Goal: Task Accomplishment & Management: Complete application form

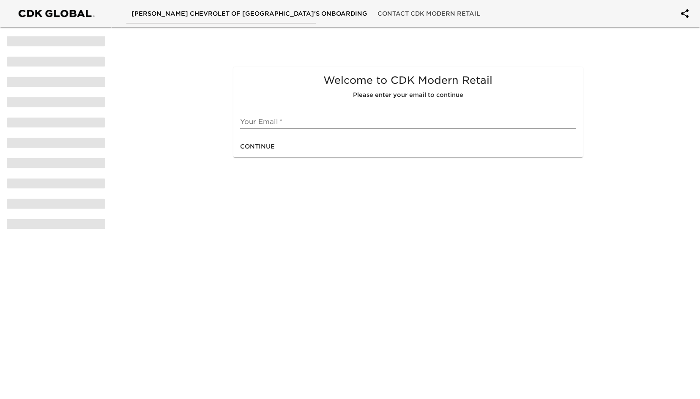
click at [331, 123] on input "text" at bounding box center [408, 122] width 336 height 14
type input "[EMAIL_ADDRESS][DOMAIN_NAME]"
click at [261, 149] on span "Continue" at bounding box center [257, 146] width 35 height 11
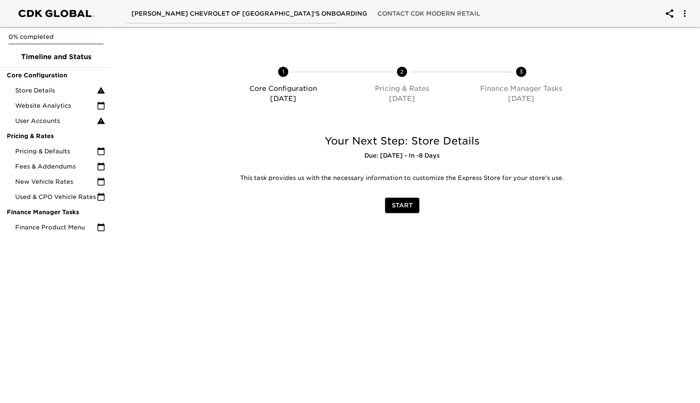
click at [401, 204] on span "Start" at bounding box center [402, 205] width 21 height 11
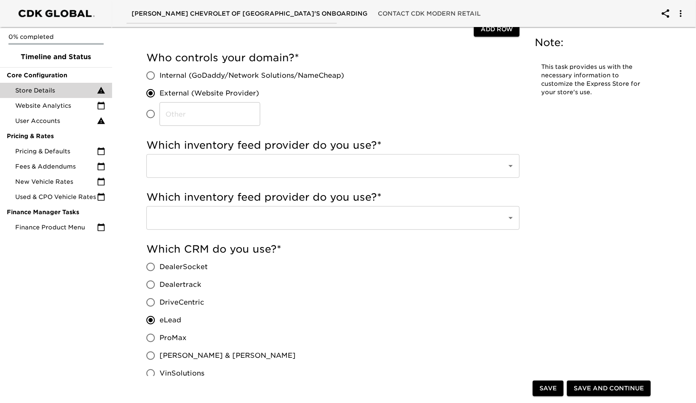
scroll to position [246, 0]
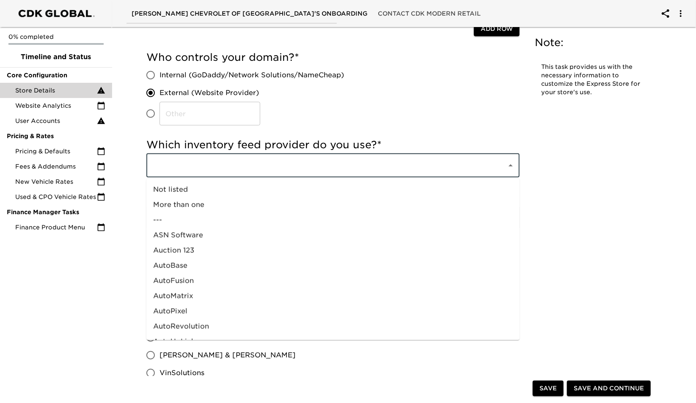
click at [247, 168] on input "text" at bounding box center [321, 166] width 342 height 16
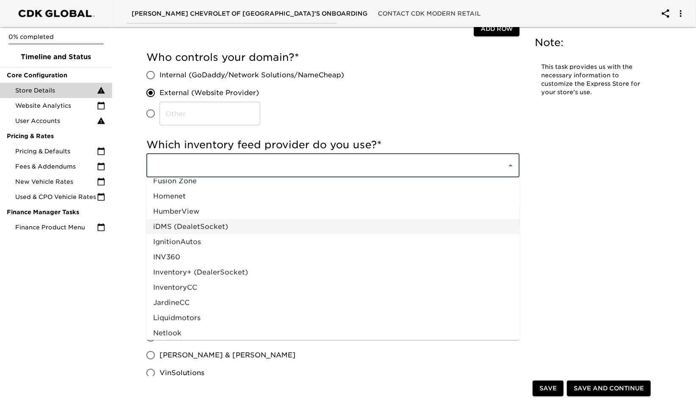
scroll to position [408, 0]
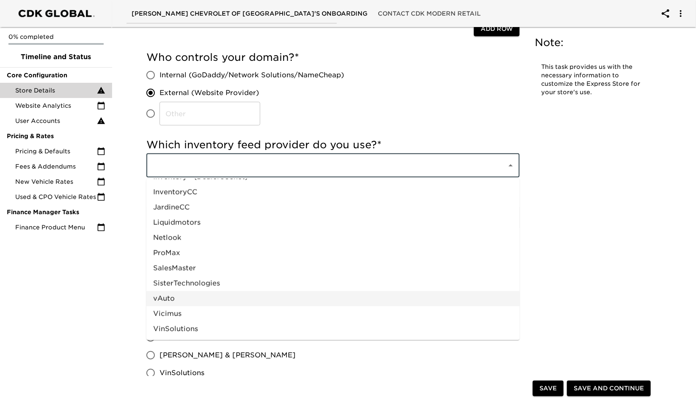
click at [205, 299] on li "vAuto" at bounding box center [332, 298] width 373 height 15
type input "vAuto"
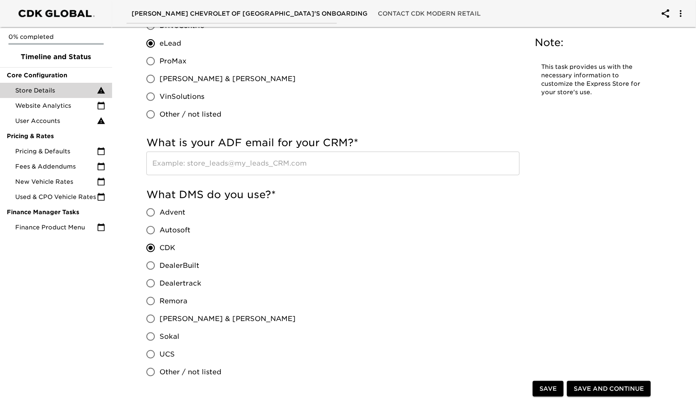
scroll to position [524, 0]
click at [61, 358] on div "0% completed Timeline and Status Core Configuration Store Details Website Analy…" at bounding box center [56, 201] width 112 height 403
click at [244, 159] on input "text" at bounding box center [332, 163] width 373 height 24
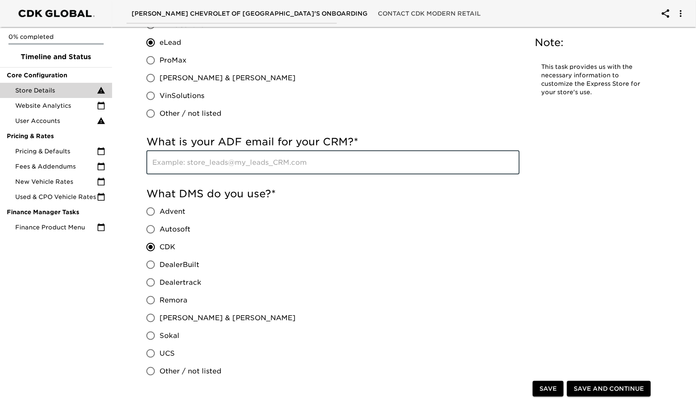
paste input "[EMAIL_ADDRESS][DOMAIN_NAME]"
type input "[EMAIL_ADDRESS][DOMAIN_NAME]"
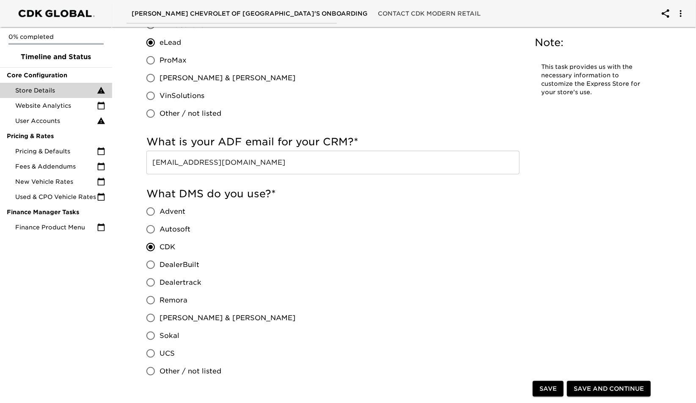
click at [339, 248] on div "What DMS do you use? * Advent Autosoft CDK DealerBuilt Dealertrack Remora [PERS…" at bounding box center [332, 283] width 373 height 193
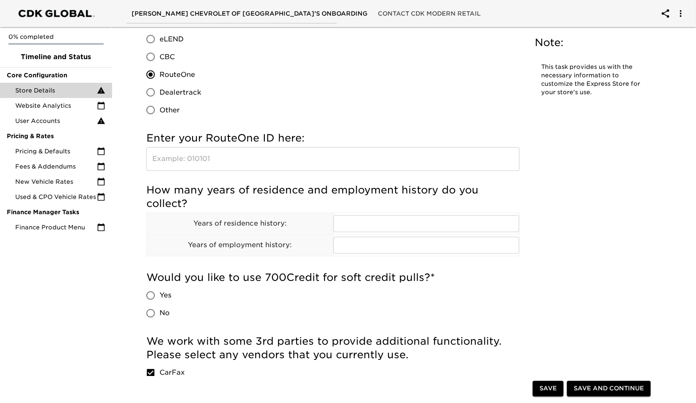
scroll to position [906, 0]
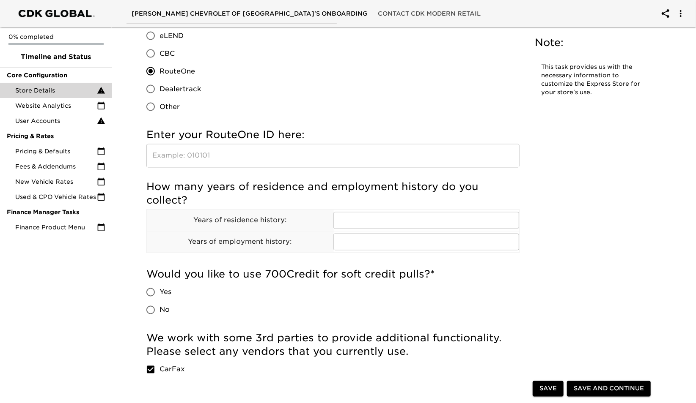
click at [644, 127] on div "Store Details Overdue! Note: This task provides us with the necessary informati…" at bounding box center [400, 124] width 524 height 2001
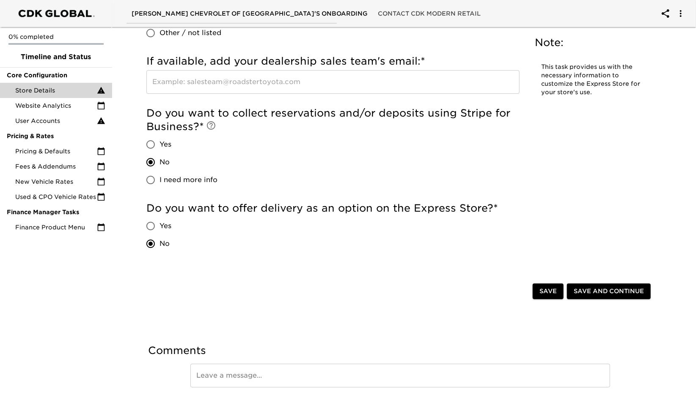
scroll to position [1746, 0]
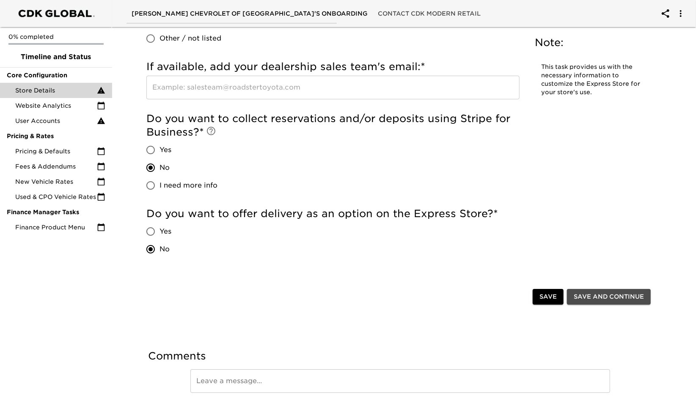
click at [589, 293] on span "Save and Continue" at bounding box center [608, 297] width 70 height 11
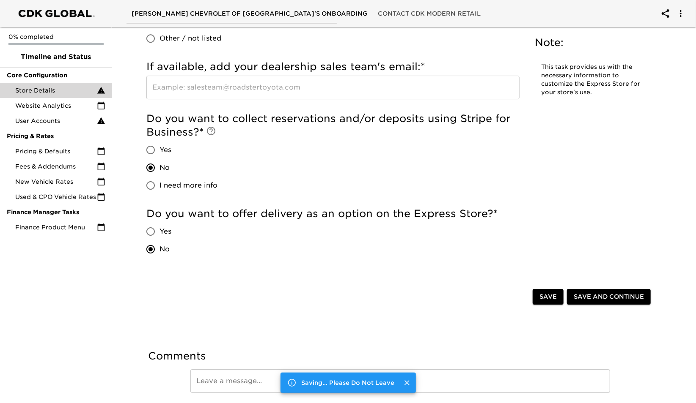
scroll to position [0, 0]
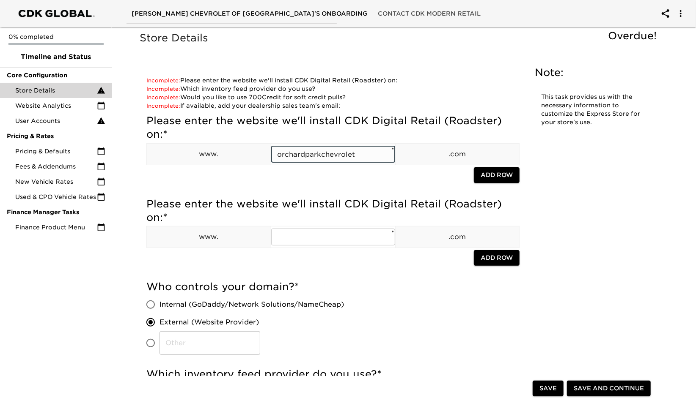
click at [364, 158] on input "orchardparkchevrolet" at bounding box center [333, 154] width 124 height 17
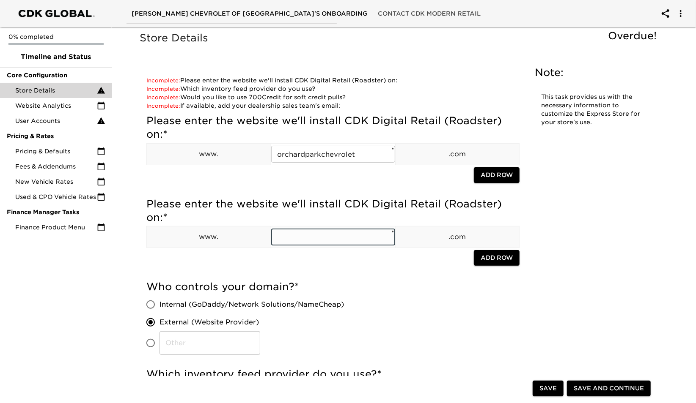
click at [309, 236] on input "text" at bounding box center [333, 237] width 124 height 17
paste input "orchardparkchevrolet"
type input "orchardparkchevrolet"
click at [398, 301] on div "Who controls your domain? * Internal (GoDaddy/Network Solutions/NameCheap) Exte…" at bounding box center [332, 317] width 373 height 75
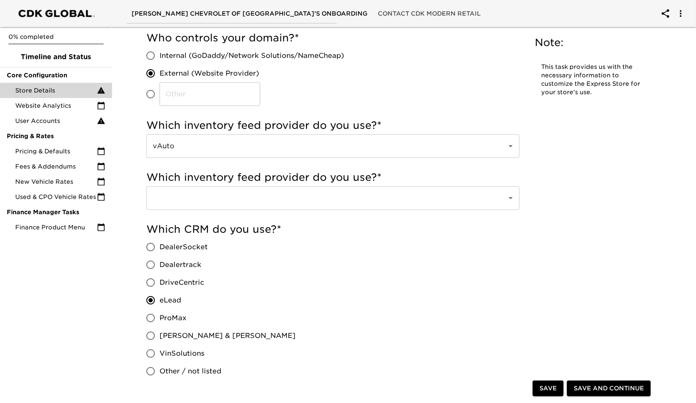
scroll to position [249, 0]
click at [238, 207] on div "​" at bounding box center [332, 198] width 373 height 24
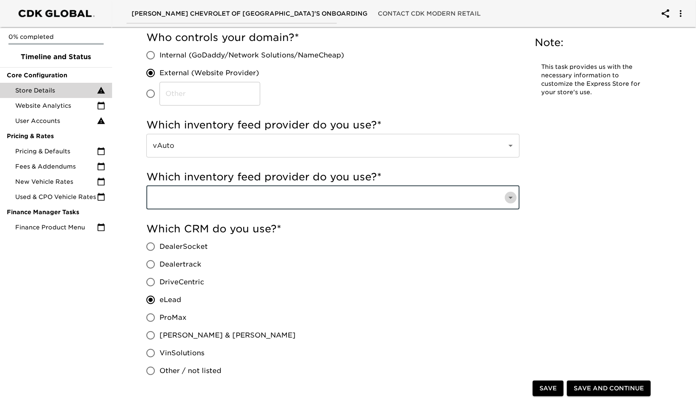
click at [510, 196] on icon "Open" at bounding box center [510, 198] width 10 height 10
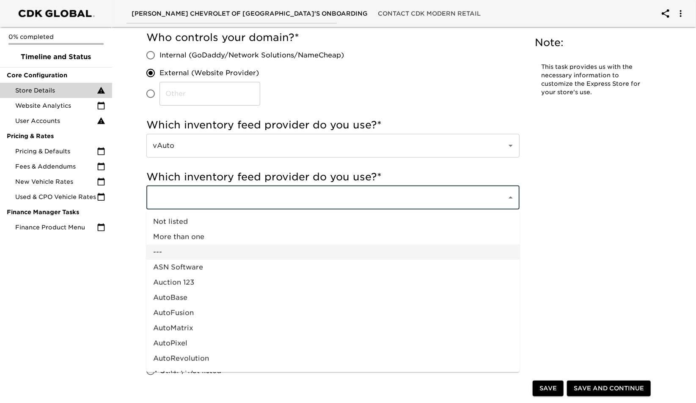
click at [219, 255] on li "---" at bounding box center [332, 252] width 373 height 15
type input "---"
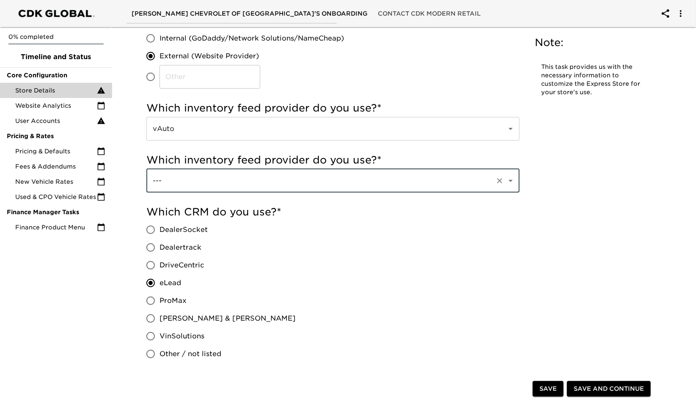
scroll to position [233, 0]
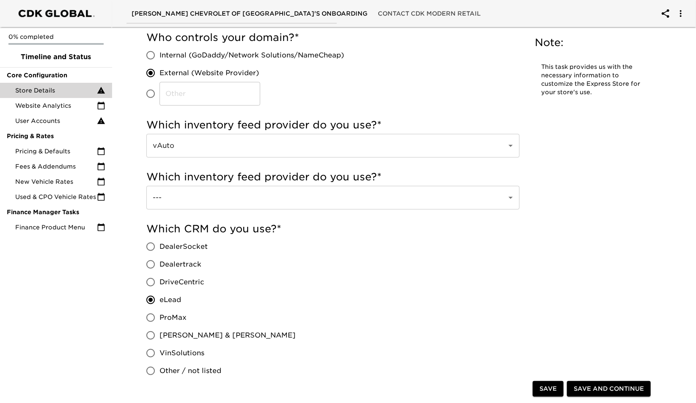
click at [315, 237] on div "Which CRM do you use? * DealerSocket Dealertrack DriveCentric eLead ProMax [PER…" at bounding box center [332, 301] width 373 height 158
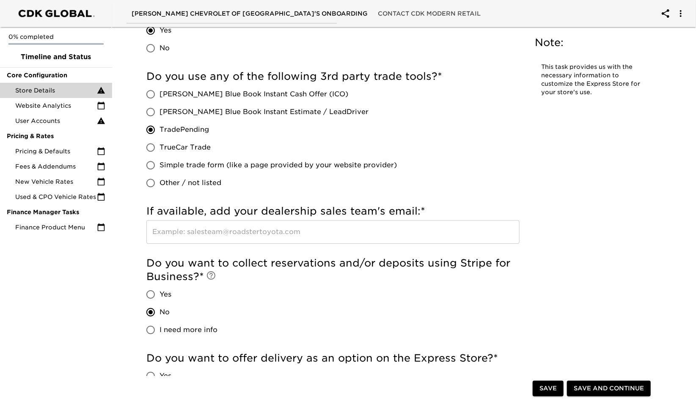
scroll to position [1568, 0]
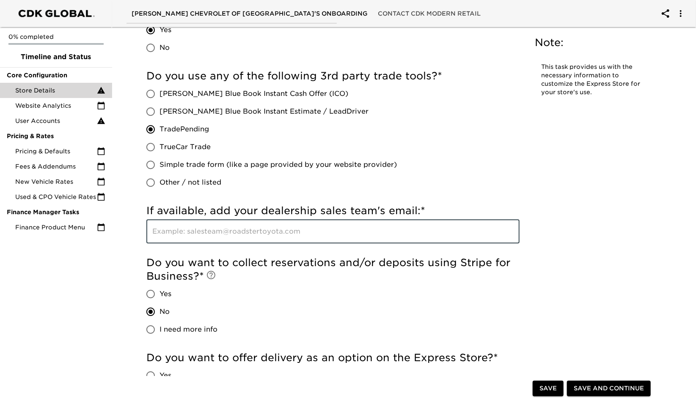
click at [257, 229] on input "text" at bounding box center [332, 232] width 373 height 24
type input "N/A"
click at [307, 174] on label "Other / not listed" at bounding box center [269, 183] width 255 height 18
click at [159, 174] on input "Other / not listed" at bounding box center [151, 183] width 18 height 18
radio input "true"
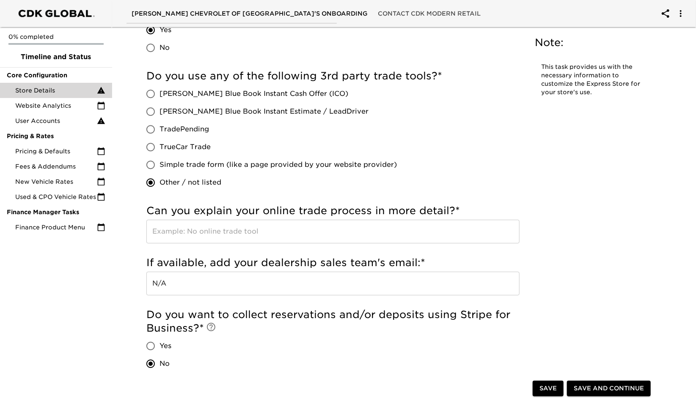
scroll to position [1576, 0]
click at [551, 389] on span "Save" at bounding box center [547, 389] width 17 height 11
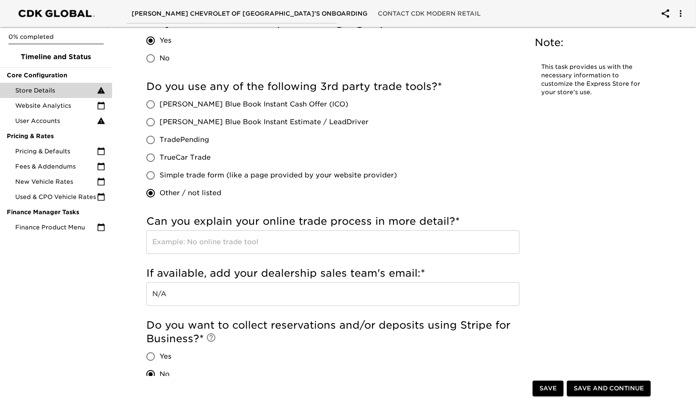
scroll to position [1557, 0]
click at [180, 143] on span "TradePending" at bounding box center [183, 140] width 49 height 10
click at [159, 143] on input "TradePending" at bounding box center [151, 140] width 18 height 18
radio input "true"
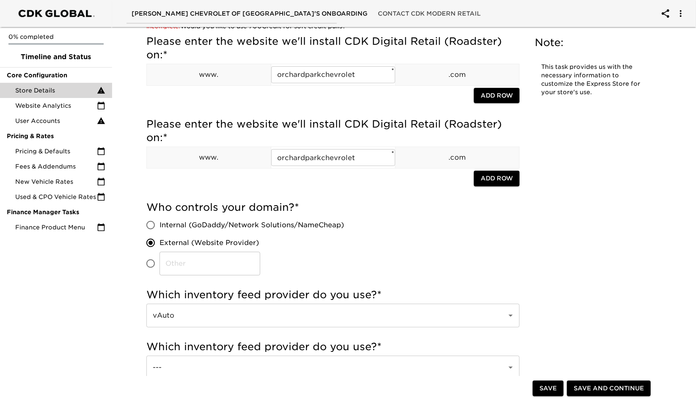
scroll to position [55, 0]
click at [541, 389] on span "Save" at bounding box center [547, 389] width 17 height 11
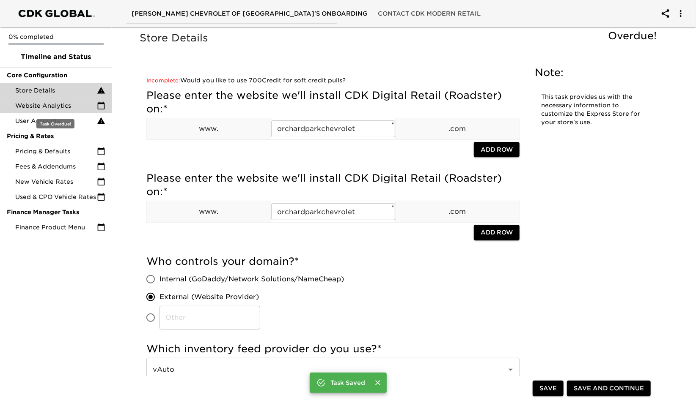
click at [45, 108] on span "Website Analytics" at bounding box center [56, 105] width 82 height 8
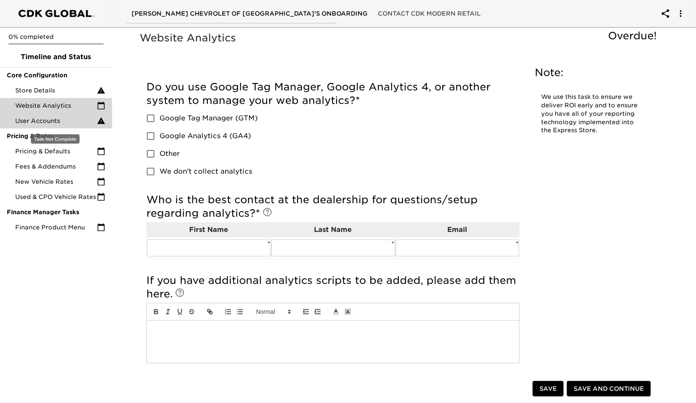
click at [40, 117] on span "User Accounts" at bounding box center [56, 121] width 82 height 8
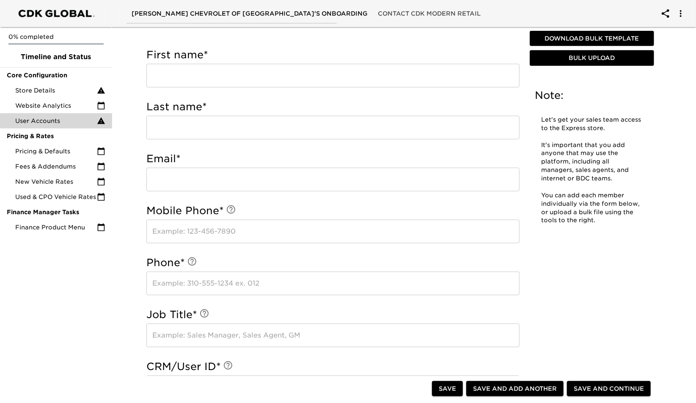
scroll to position [270, 0]
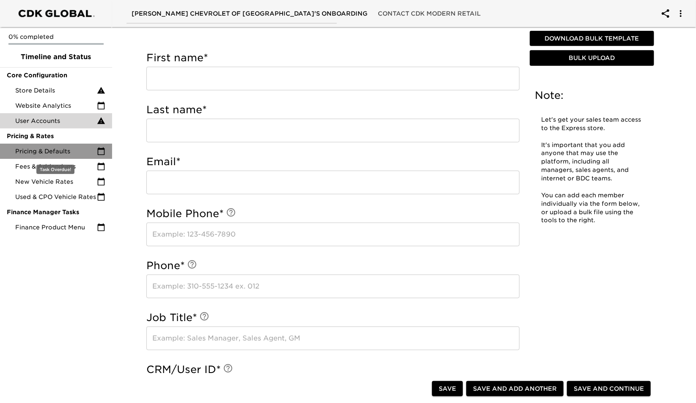
click at [57, 149] on span "Pricing & Defaults" at bounding box center [56, 151] width 82 height 8
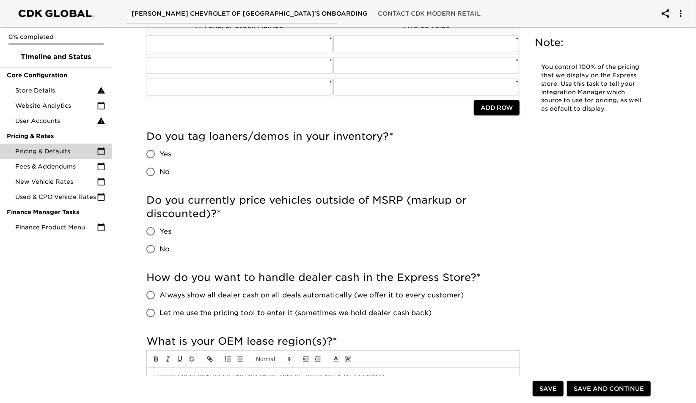
scroll to position [125, 0]
click at [150, 151] on input "Yes" at bounding box center [151, 154] width 18 height 18
radio input "true"
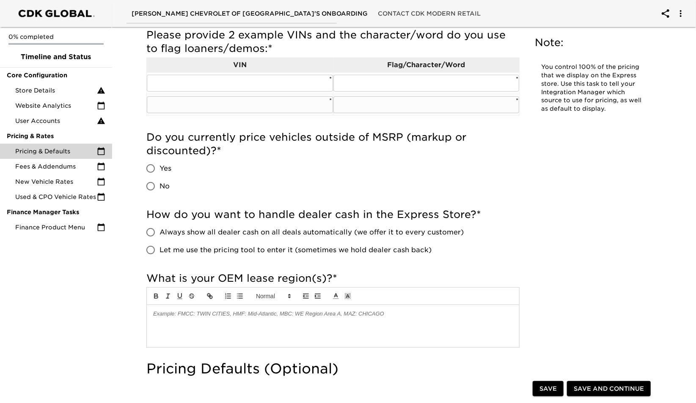
scroll to position [290, 0]
click at [151, 168] on input "Yes" at bounding box center [151, 168] width 18 height 18
radio input "true"
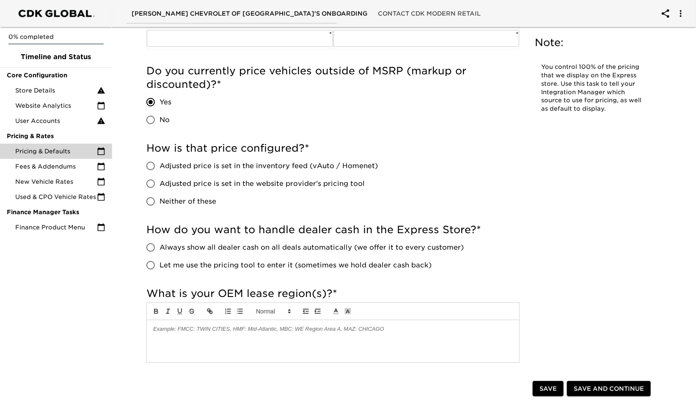
scroll to position [358, 0]
click at [153, 164] on input "Adjusted price is set in the inventory feed (vAuto / Homenet)" at bounding box center [151, 165] width 18 height 18
radio input "true"
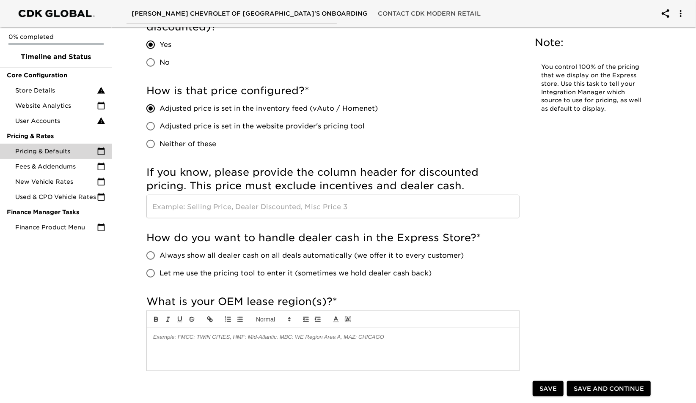
scroll to position [414, 0]
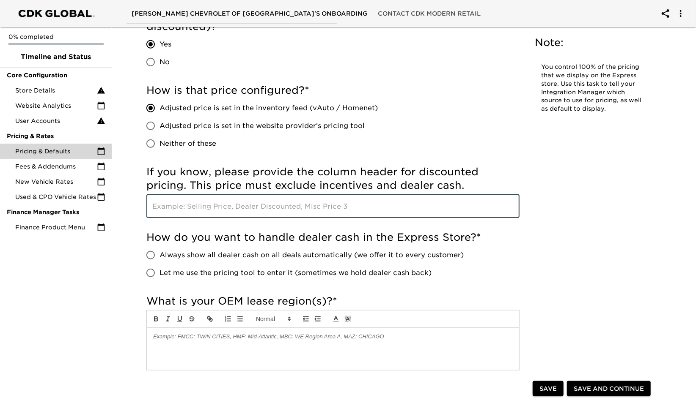
click at [262, 205] on input "text" at bounding box center [332, 206] width 373 height 24
type input "List Price"
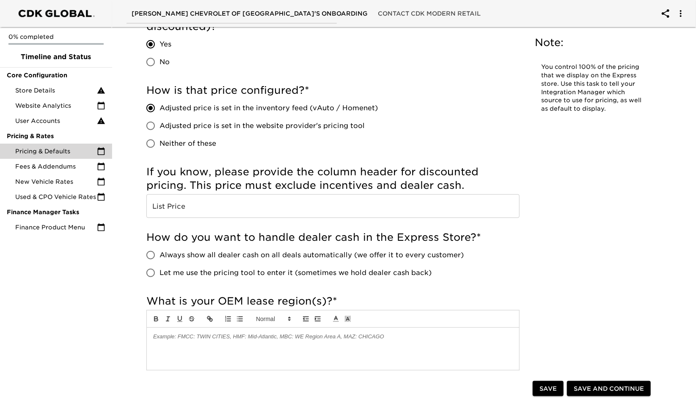
click at [332, 151] on label "Neither of these" at bounding box center [260, 144] width 236 height 18
click at [159, 151] on input "Neither of these" at bounding box center [151, 144] width 18 height 18
radio input "true"
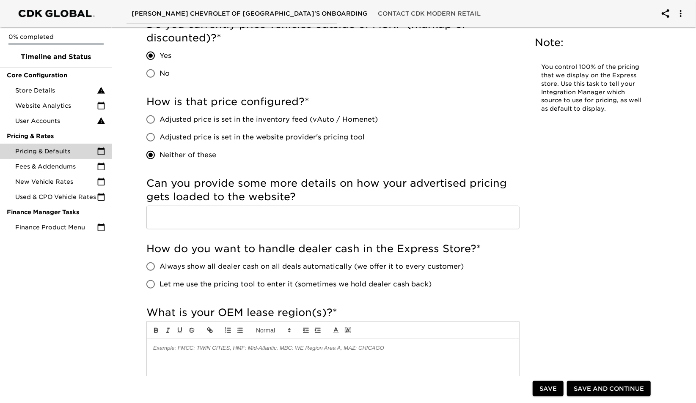
scroll to position [388, 0]
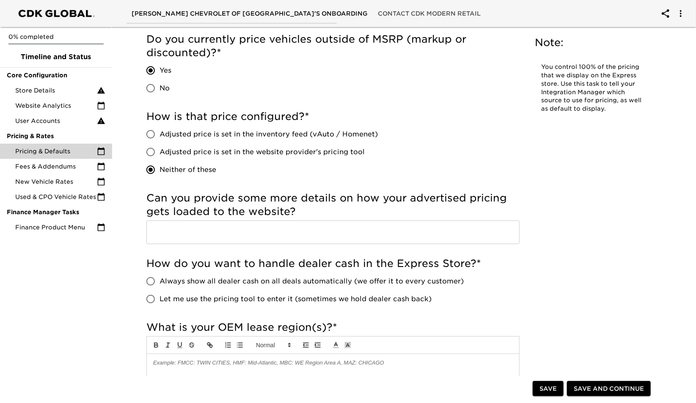
click at [315, 135] on span "Adjusted price is set in the inventory feed (vAuto / Homenet)" at bounding box center [268, 134] width 218 height 10
click at [159, 135] on input "Adjusted price is set in the inventory feed (vAuto / Homenet)" at bounding box center [151, 135] width 18 height 18
radio input "true"
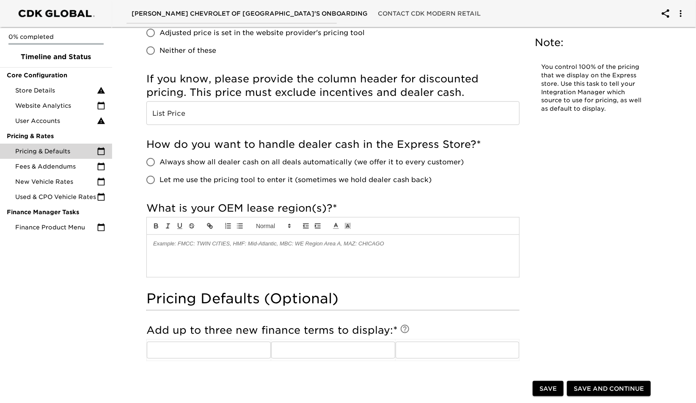
scroll to position [509, 0]
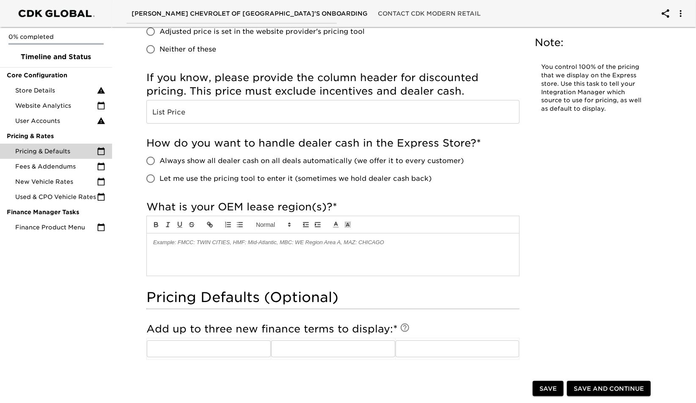
click at [299, 162] on span "Always show all dealer cash on all deals automatically (we offer it to every cu…" at bounding box center [311, 161] width 304 height 10
click at [159, 162] on input "Always show all dealer cash on all deals automatically (we offer it to every cu…" at bounding box center [151, 161] width 18 height 18
radio input "true"
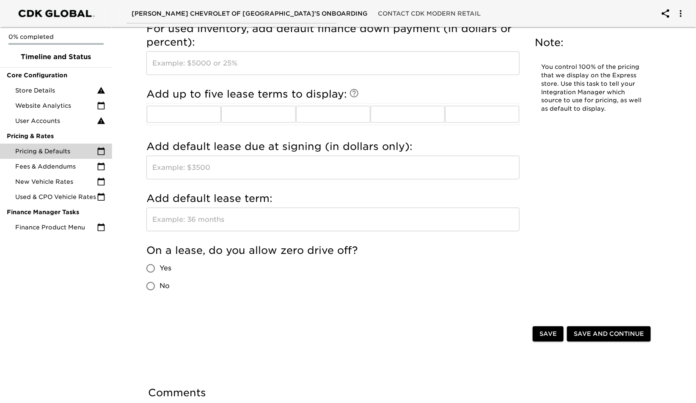
scroll to position [1117, 0]
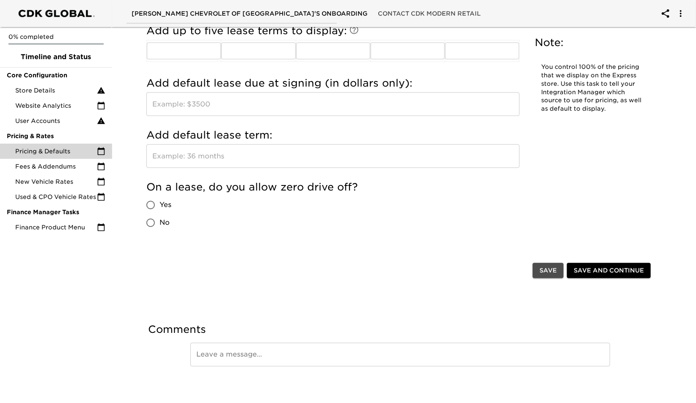
click at [553, 274] on button "Save" at bounding box center [547, 271] width 31 height 16
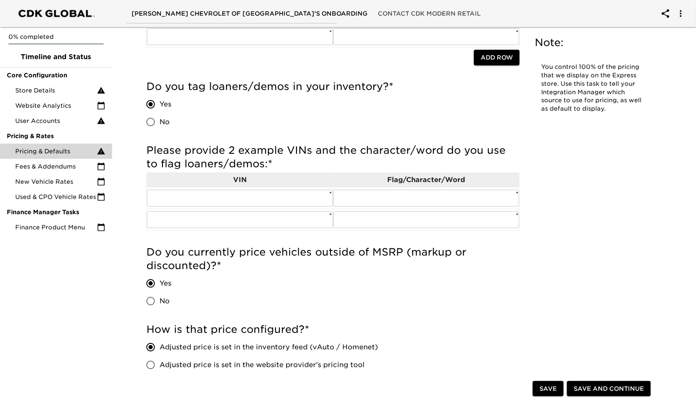
scroll to position [231, 0]
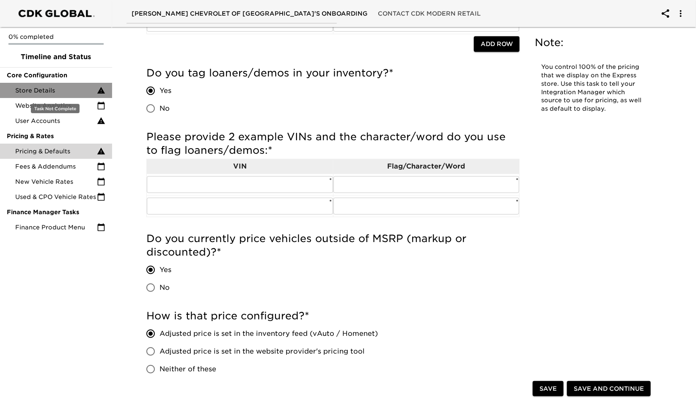
click at [55, 88] on span "Store Details" at bounding box center [56, 90] width 82 height 8
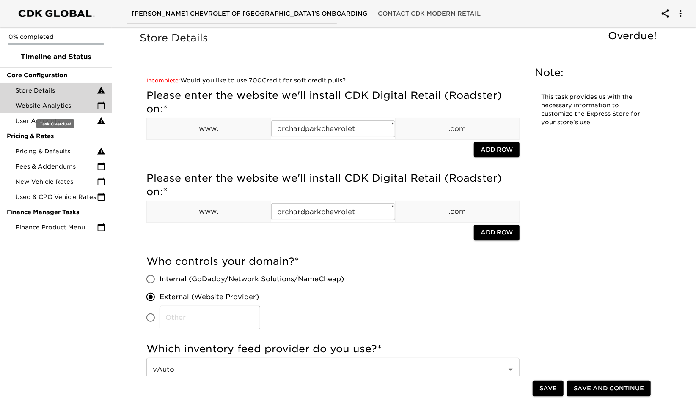
click at [52, 106] on span "Website Analytics" at bounding box center [56, 105] width 82 height 8
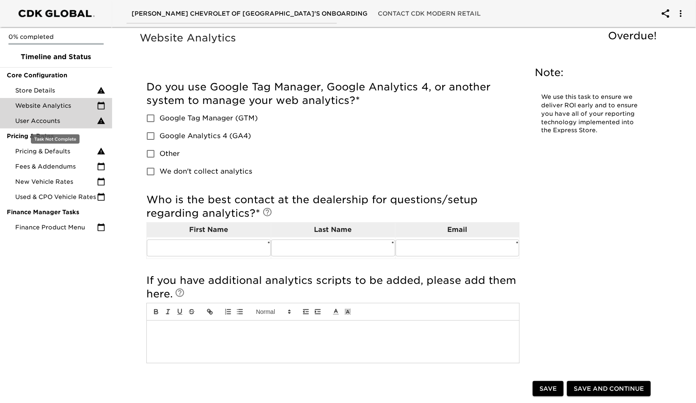
click at [35, 121] on span "User Accounts" at bounding box center [56, 121] width 82 height 8
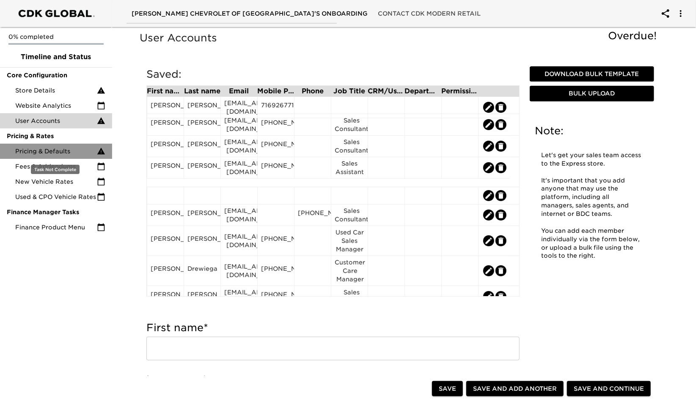
click at [49, 150] on span "Pricing & Defaults" at bounding box center [56, 151] width 82 height 8
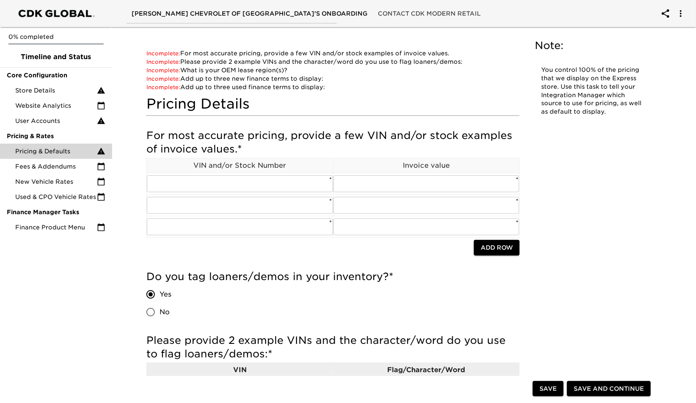
scroll to position [29, 0]
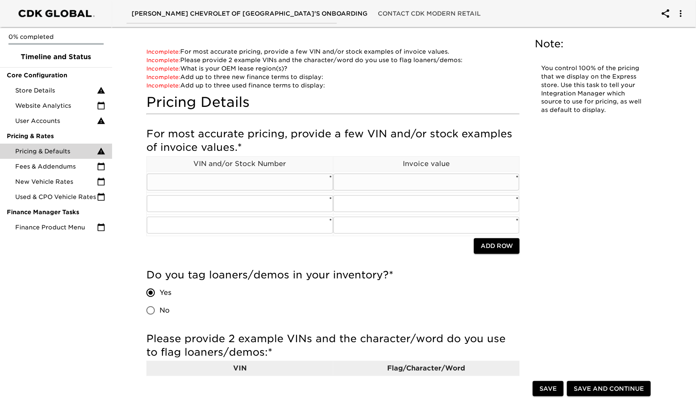
click at [244, 184] on input "text" at bounding box center [240, 182] width 186 height 17
paste input "COT252044"
type input "COT252044"
click at [102, 276] on div "0% completed Timeline and Status Core Configuration Store Details Website Analy…" at bounding box center [56, 201] width 112 height 403
click at [373, 183] on input "text" at bounding box center [426, 182] width 186 height 17
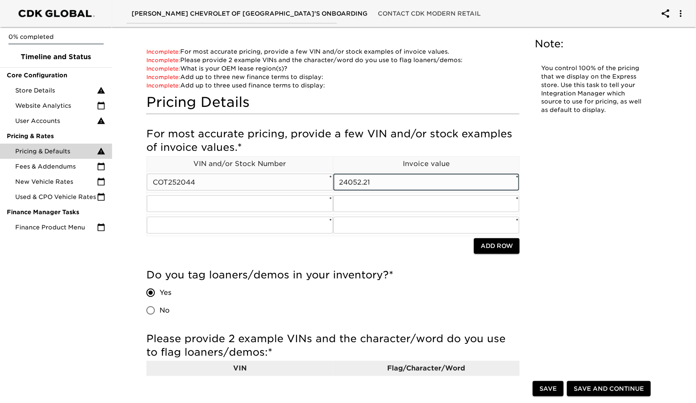
type input "24052.21"
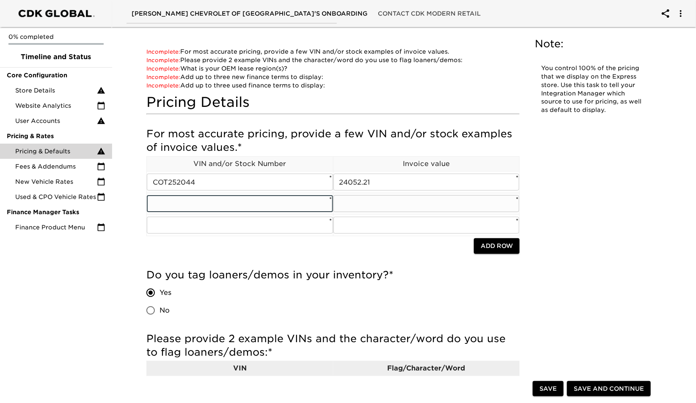
click at [201, 209] on input "text" at bounding box center [240, 203] width 186 height 17
paste input "COF260511"
type input "COF260511"
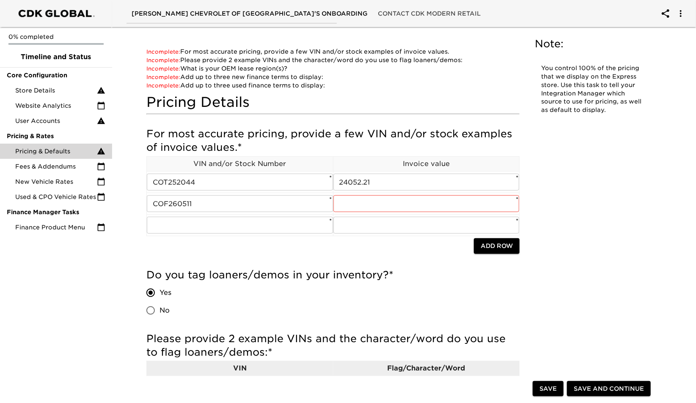
click at [104, 329] on div "0% completed Timeline and Status Core Configuration Store Details Website Analy…" at bounding box center [56, 201] width 112 height 403
click at [368, 206] on input "text" at bounding box center [426, 203] width 186 height 17
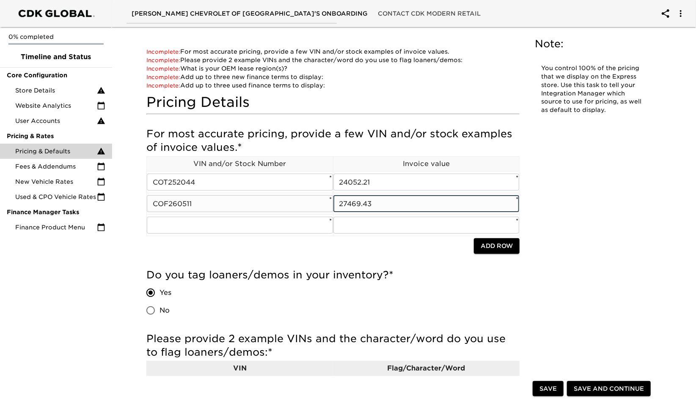
type input "27469.43"
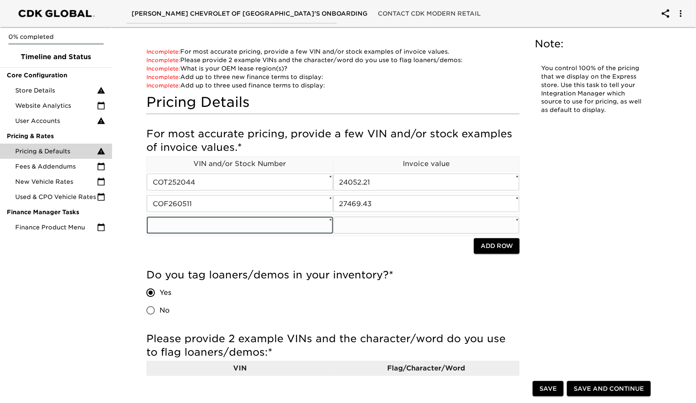
click at [218, 225] on input "text" at bounding box center [240, 225] width 186 height 17
paste input "COE260204"
type input "COE260204"
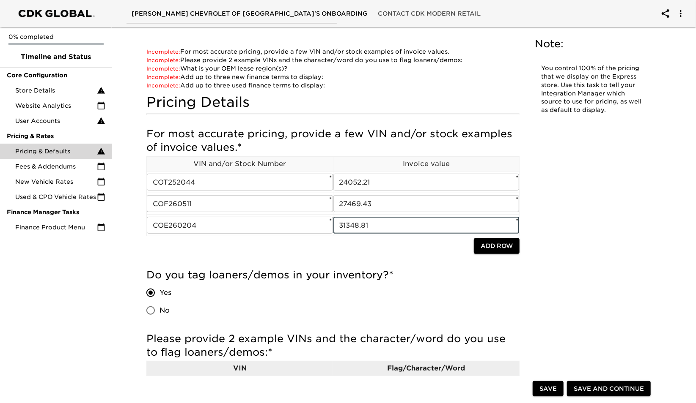
type input "31348.81"
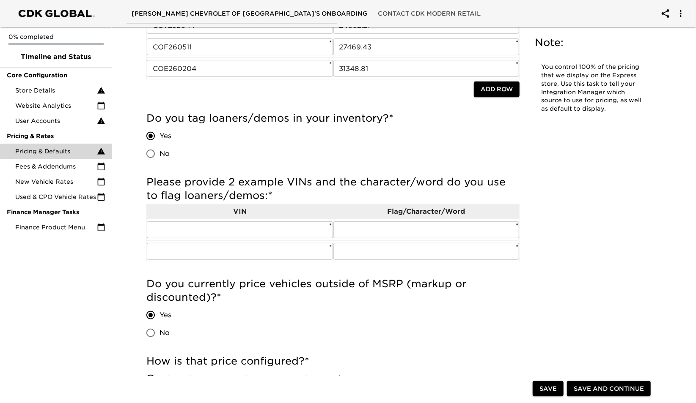
scroll to position [199, 0]
